Goal: Check status: Check status

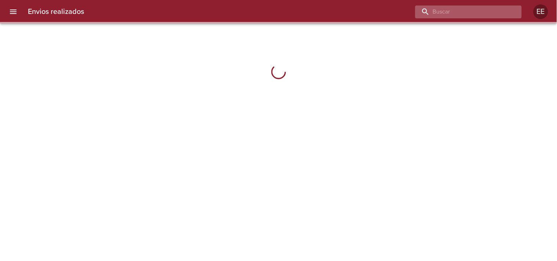
click at [468, 9] on input "buscar" at bounding box center [462, 12] width 94 height 13
paste input "[PERSON_NAME]"
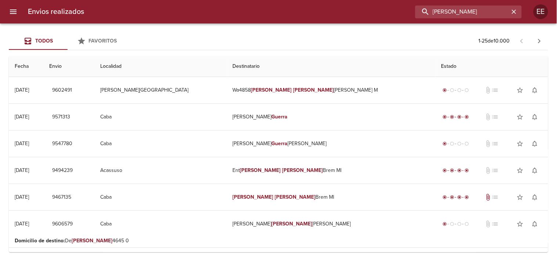
drag, startPoint x: 494, startPoint y: 9, endPoint x: 376, endPoint y: 12, distance: 119.0
click at [376, 12] on div "[PERSON_NAME]" at bounding box center [306, 12] width 432 height 13
paste input "[PERSON_NAME]"
type input "[PERSON_NAME]"
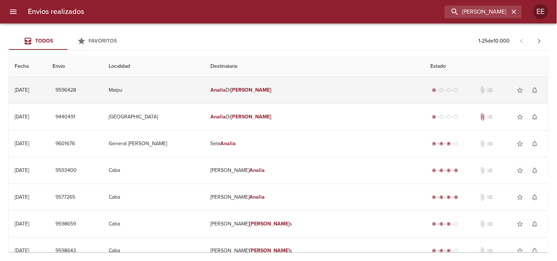
click at [251, 91] on td "[PERSON_NAME]" at bounding box center [314, 90] width 220 height 26
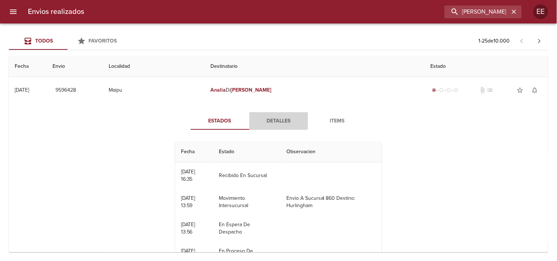
click at [270, 127] on button "Detalles" at bounding box center [278, 121] width 59 height 18
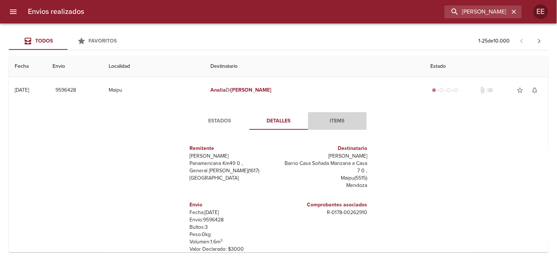
click at [327, 122] on span "Items" at bounding box center [337, 121] width 50 height 9
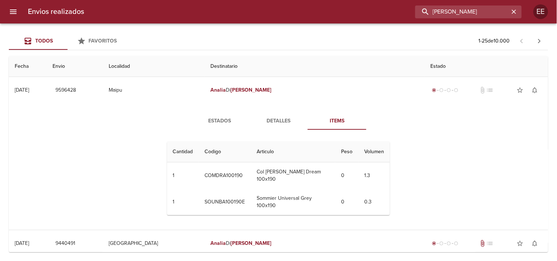
drag, startPoint x: 502, startPoint y: 12, endPoint x: 362, endPoint y: 15, distance: 140.6
click at [362, 15] on div "[PERSON_NAME]" at bounding box center [306, 12] width 432 height 13
paste input "cintia [PERSON_NAME]"
type input "cintia [PERSON_NAME]"
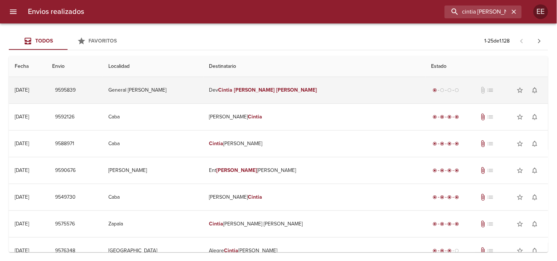
click at [275, 93] on em "[PERSON_NAME]" at bounding box center [254, 90] width 41 height 6
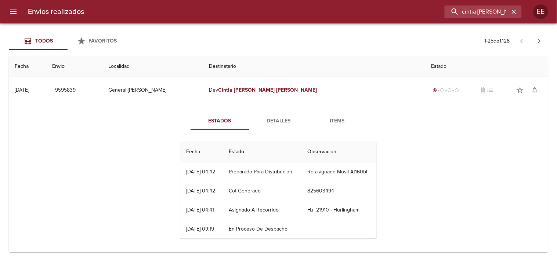
click at [275, 123] on span "Detalles" at bounding box center [279, 121] width 50 height 9
